Goal: Check status

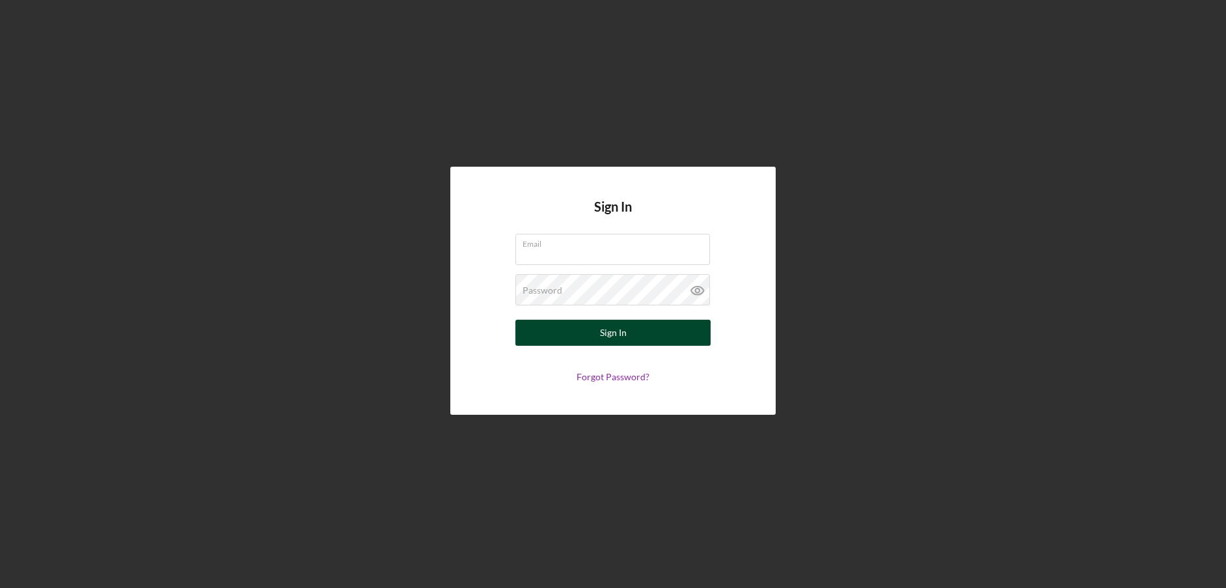
type input "[EMAIL_ADDRESS][DOMAIN_NAME]"
click at [571, 329] on button "Sign In" at bounding box center [612, 332] width 195 height 26
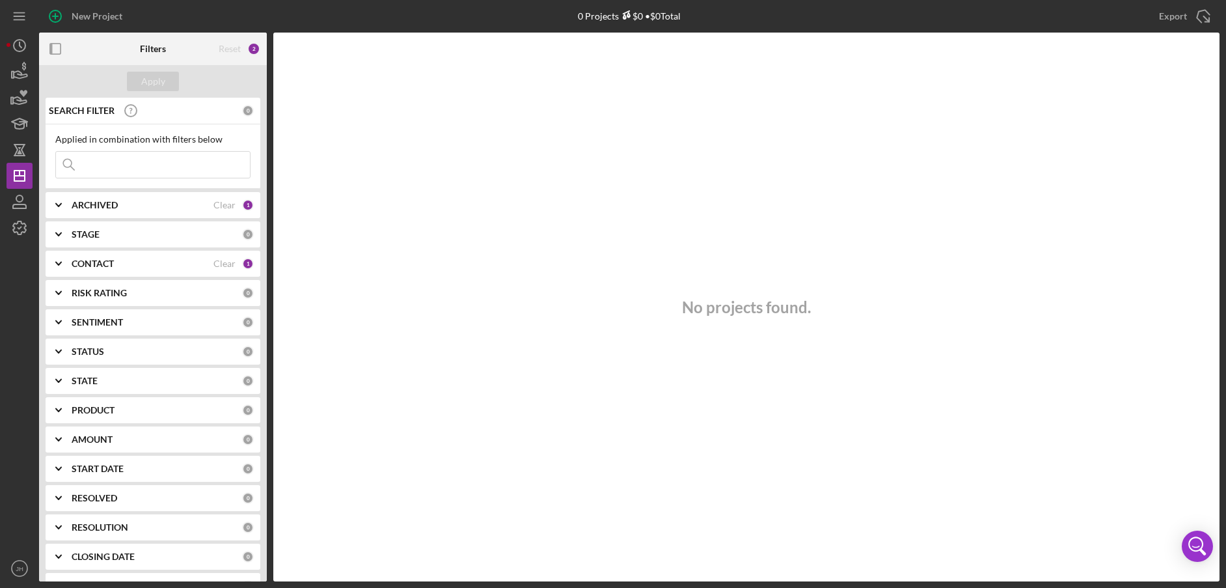
click at [118, 165] on input at bounding box center [153, 165] width 194 height 26
paste input "CS7539FS"
type input "CS7539FS"
click at [116, 159] on input "CS7539FS" at bounding box center [153, 165] width 194 height 26
click at [115, 159] on input "CS7539FS" at bounding box center [153, 165] width 194 height 26
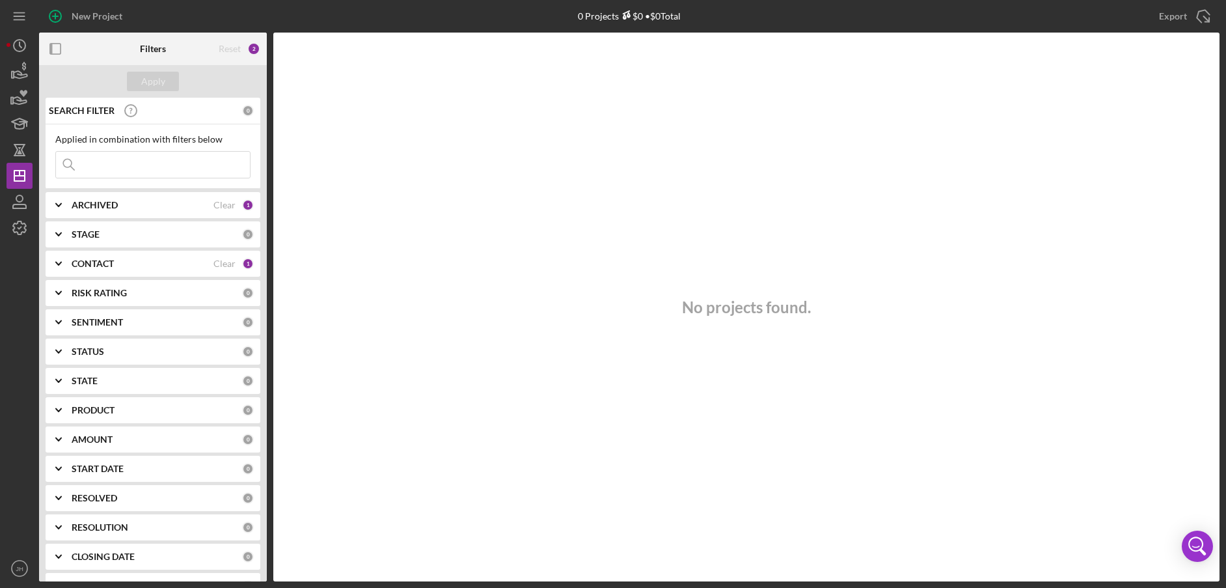
paste input "C&C Distributors LLC"
type input "C&C Distributors LLC"
click at [207, 115] on div "SEARCH FILTER" at bounding box center [130, 110] width 168 height 33
click at [213, 108] on div "Clear" at bounding box center [224, 110] width 22 height 10
click at [156, 165] on input at bounding box center [153, 165] width 194 height 26
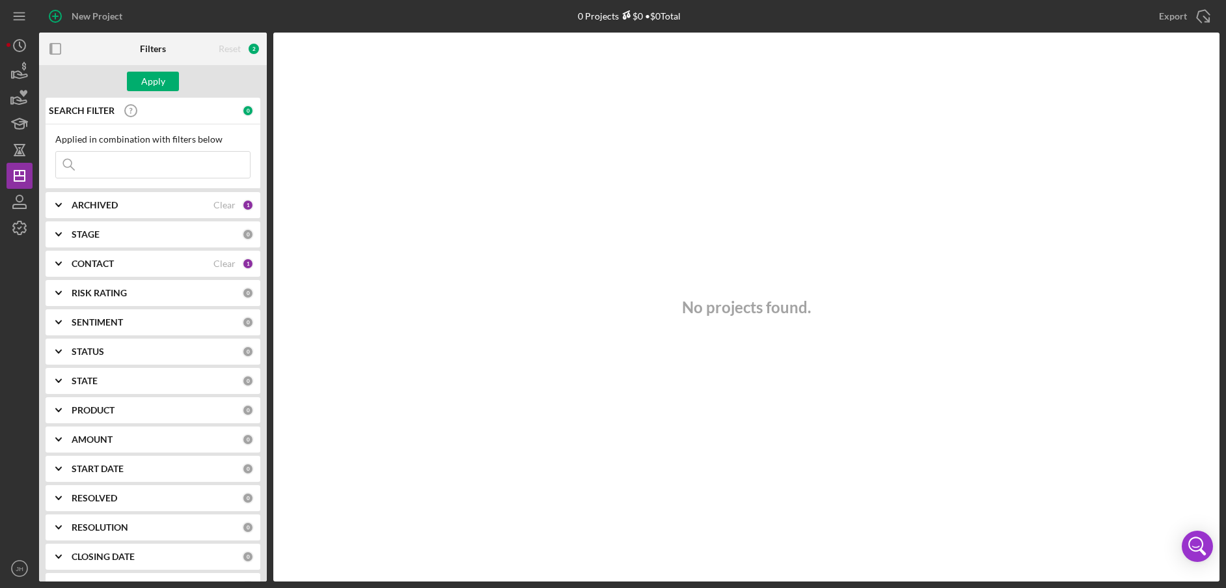
paste input "C&C Distributors LLC"
click at [198, 173] on input "C&C Distributors LLC" at bounding box center [153, 165] width 194 height 26
type input "C&C Distributors LLC"
click at [147, 206] on div "ARCHIVED" at bounding box center [143, 205] width 142 height 10
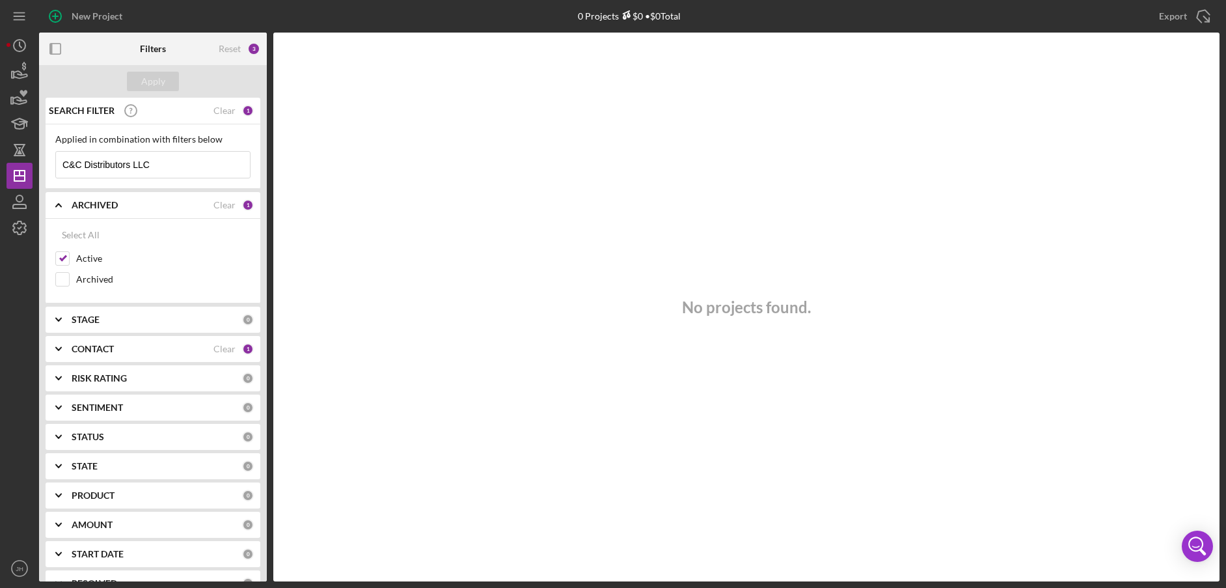
click at [53, 277] on div "Select All Active Archived" at bounding box center [153, 261] width 215 height 85
click at [63, 273] on input "Archived" at bounding box center [62, 279] width 13 height 13
click at [176, 170] on input "C&C Distributors LLC" at bounding box center [153, 165] width 194 height 26
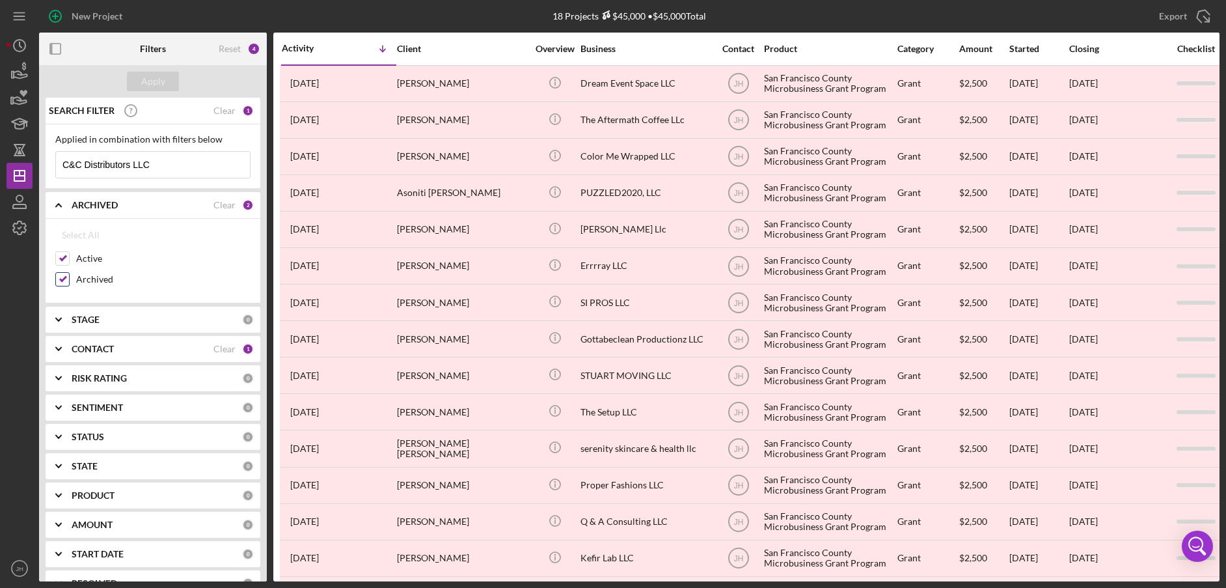
click at [68, 284] on input "Archived" at bounding box center [62, 279] width 13 height 13
checkbox input "false"
click at [181, 161] on input "C&C Distributors LLC" at bounding box center [153, 165] width 194 height 26
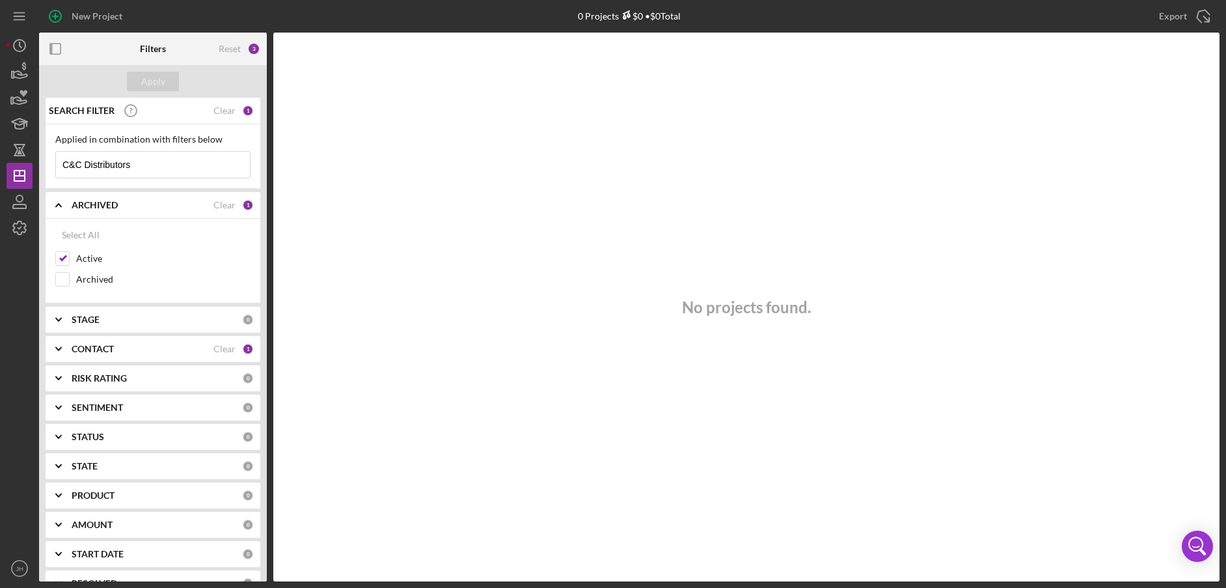
type input "C&C Distributors"
click at [173, 356] on div "CONTACT Clear 1" at bounding box center [163, 349] width 182 height 26
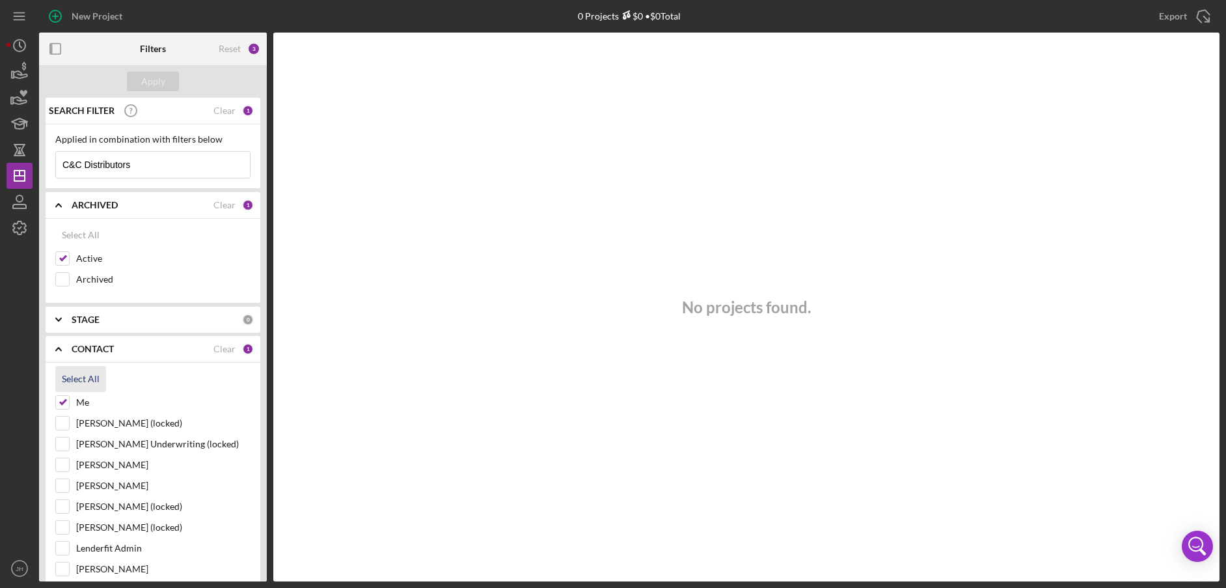
click at [74, 378] on div "Select All" at bounding box center [81, 379] width 38 height 26
checkbox input "true"
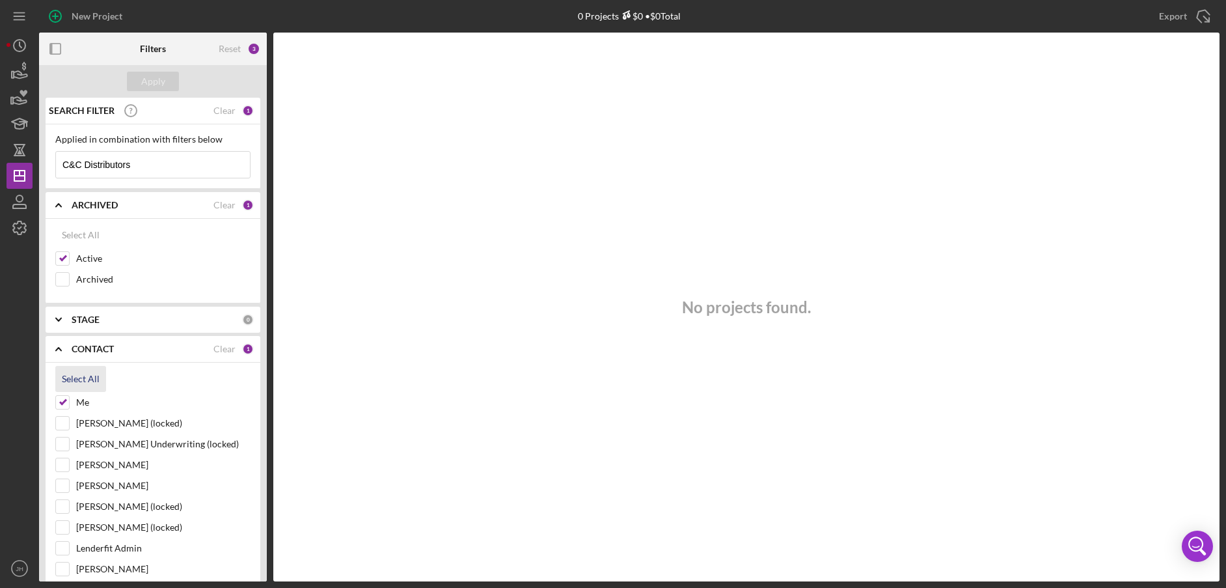
checkbox input "true"
click at [163, 161] on input "C&C Distributors" at bounding box center [153, 165] width 194 height 26
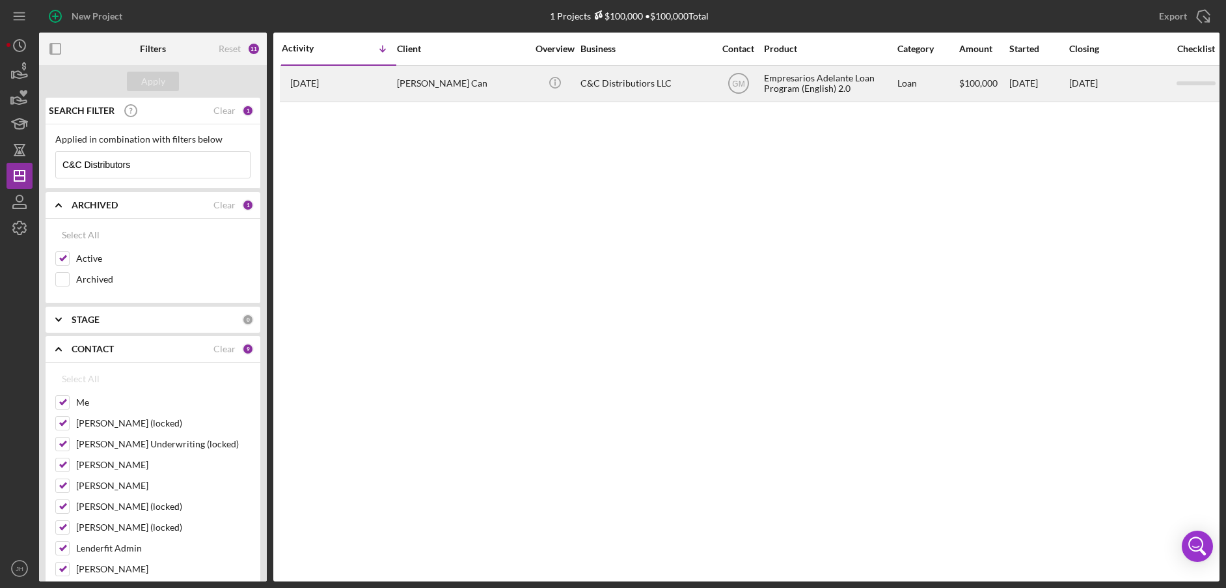
click at [319, 80] on time "[DATE]" at bounding box center [304, 83] width 29 height 10
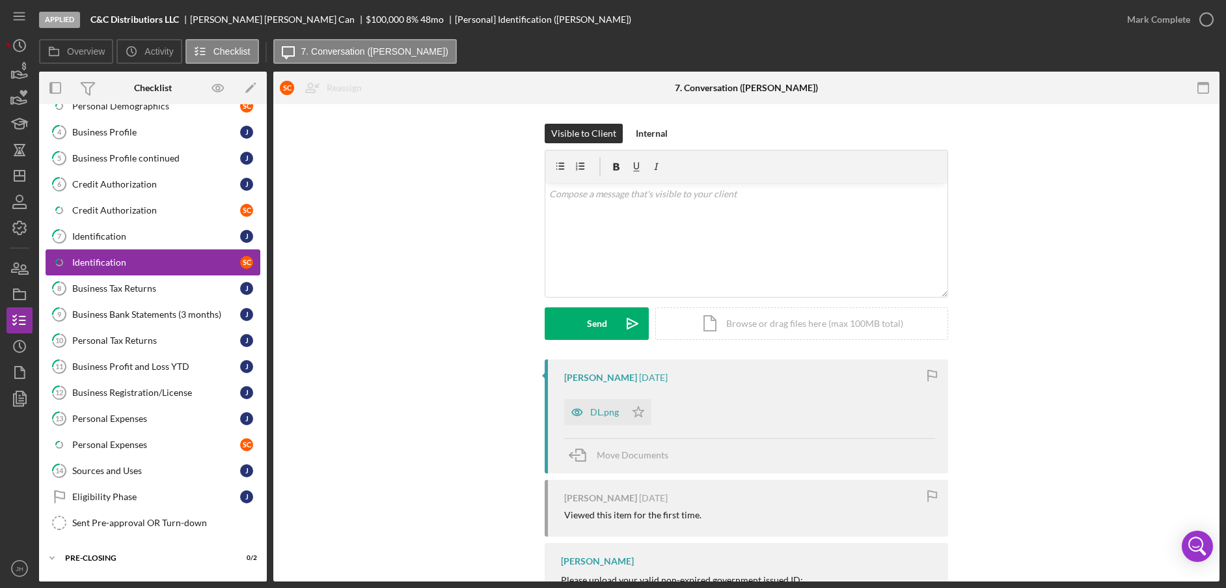
scroll to position [229, 0]
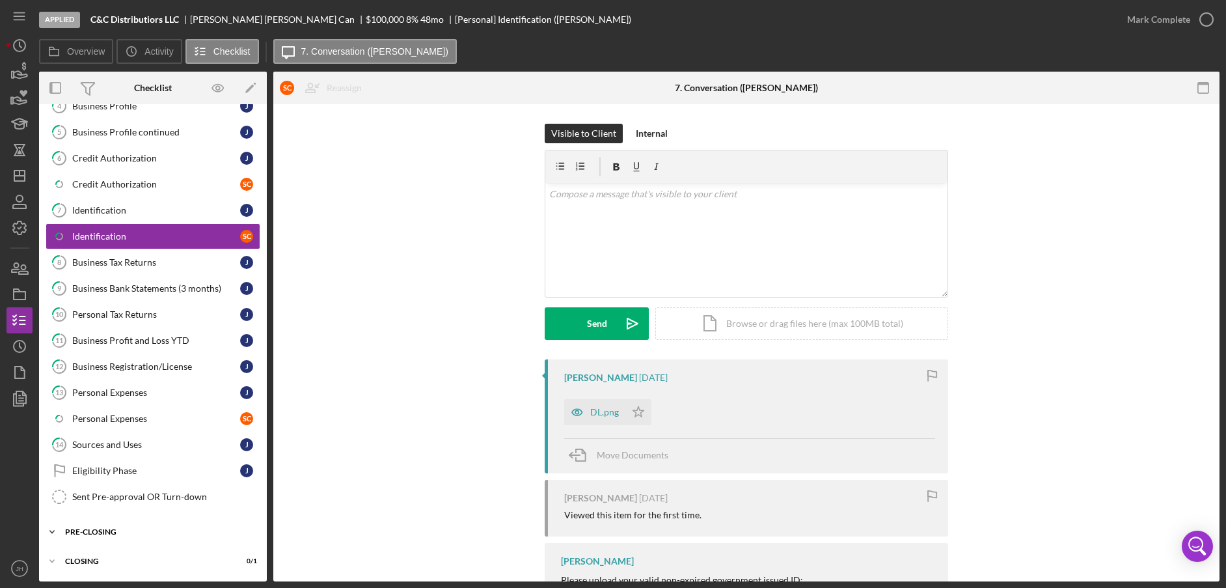
click at [157, 540] on div "Icon/Expander Pre-Closing 0 / 2" at bounding box center [153, 532] width 228 height 26
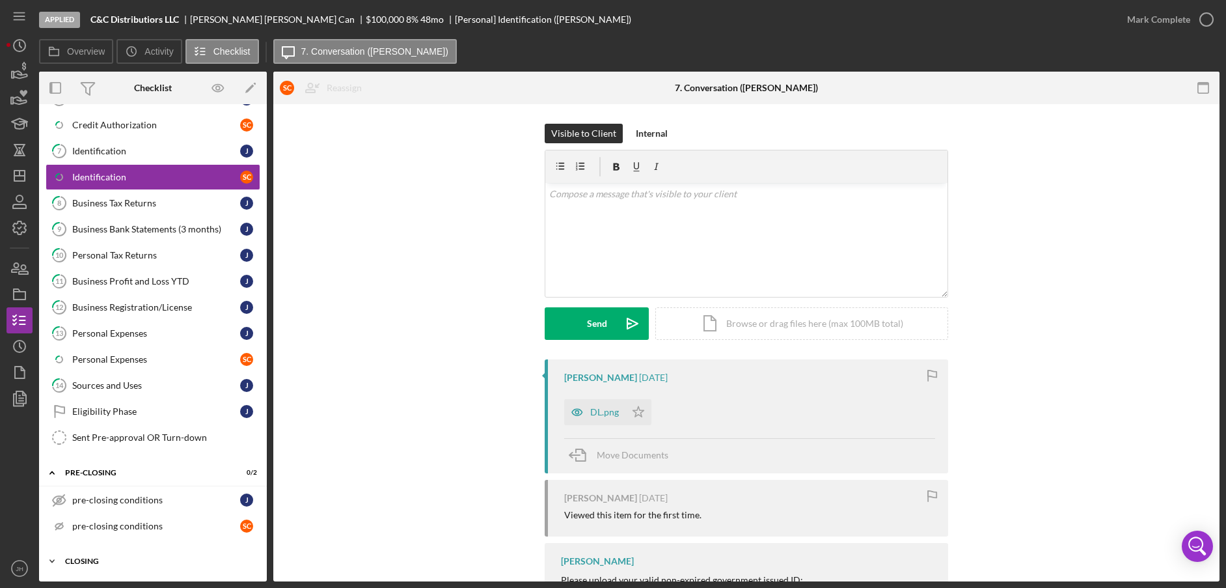
click at [120, 572] on div "Icon/Expander Closing 0 / 1" at bounding box center [153, 561] width 228 height 26
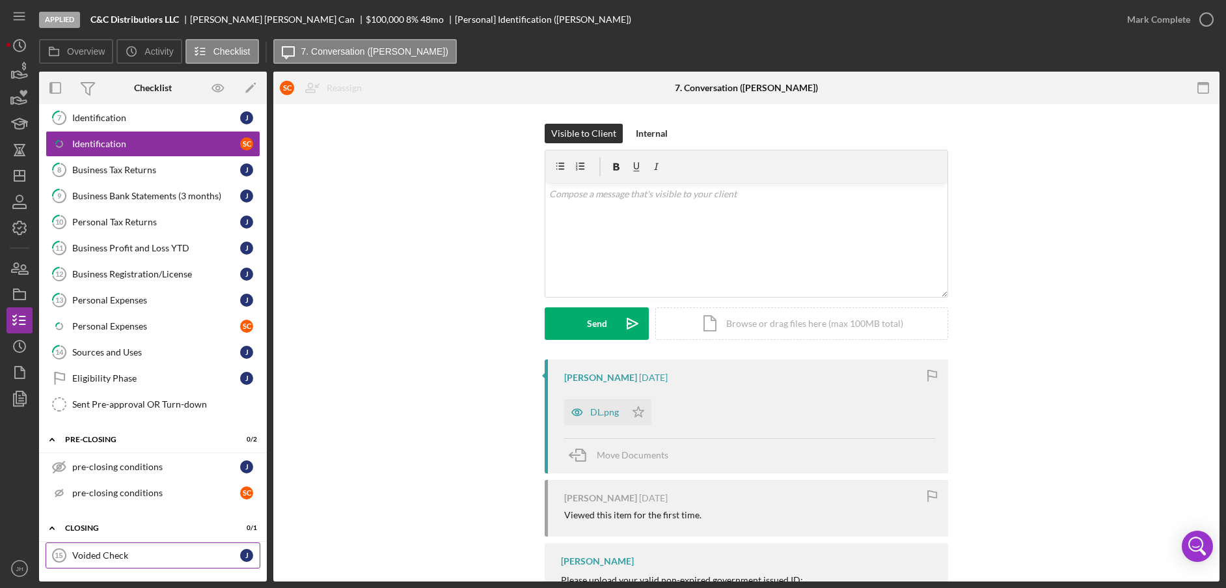
click at [120, 550] on div "Voided Check" at bounding box center [156, 555] width 168 height 10
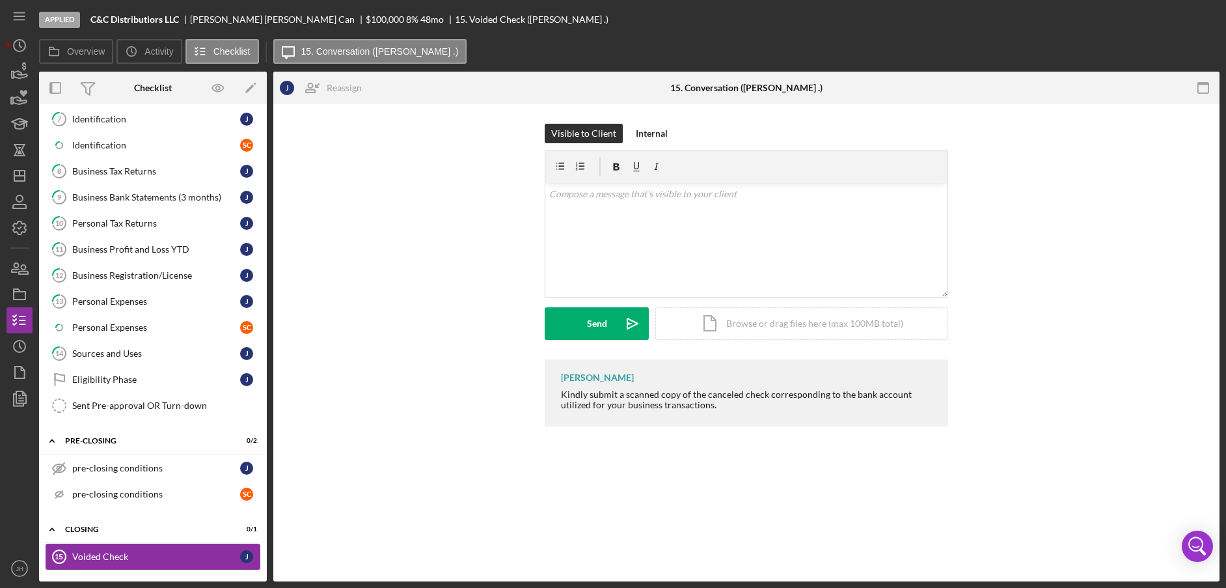
scroll to position [321, 0]
